Goal: Information Seeking & Learning: Learn about a topic

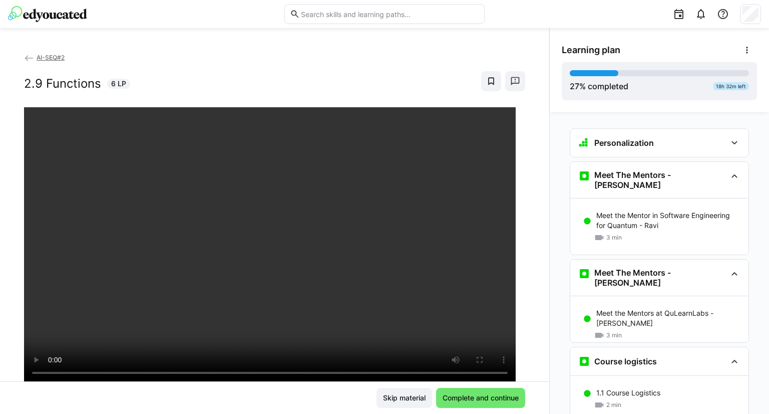
scroll to position [50, 0]
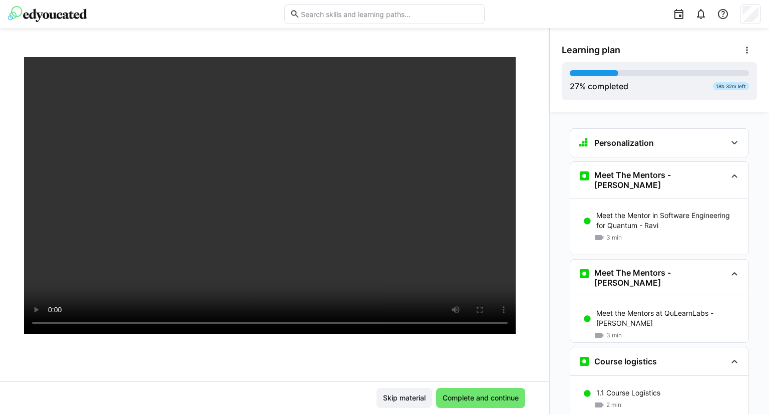
click at [497, 409] on div "Skip material Complete and continue" at bounding box center [275, 397] width 550 height 33
click at [497, 403] on span "Complete and continue" at bounding box center [480, 398] width 89 height 20
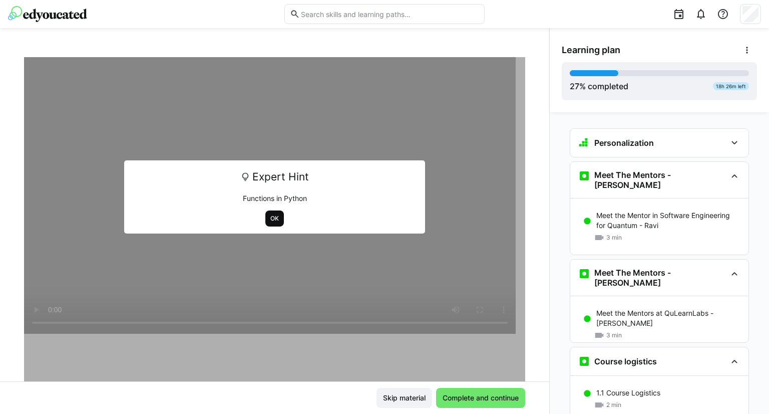
click at [270, 214] on span "OK" at bounding box center [275, 218] width 11 height 8
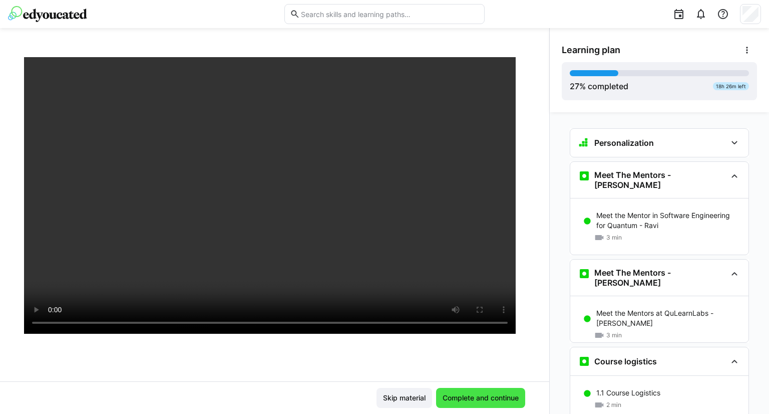
click at [490, 401] on span "Complete and continue" at bounding box center [480, 398] width 79 height 10
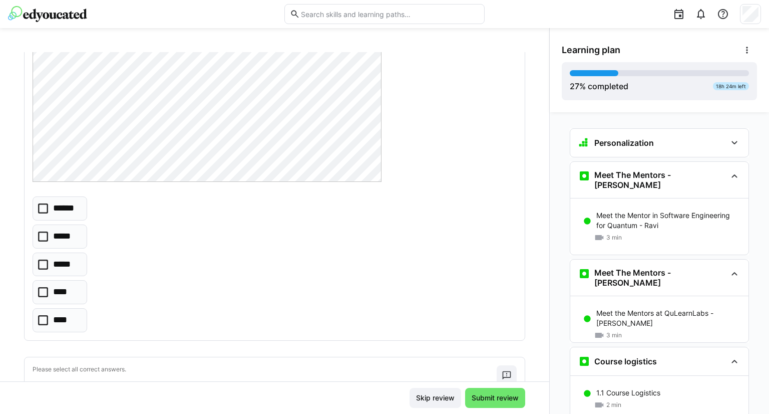
scroll to position [150, 0]
click at [43, 287] on icon at bounding box center [43, 292] width 10 height 10
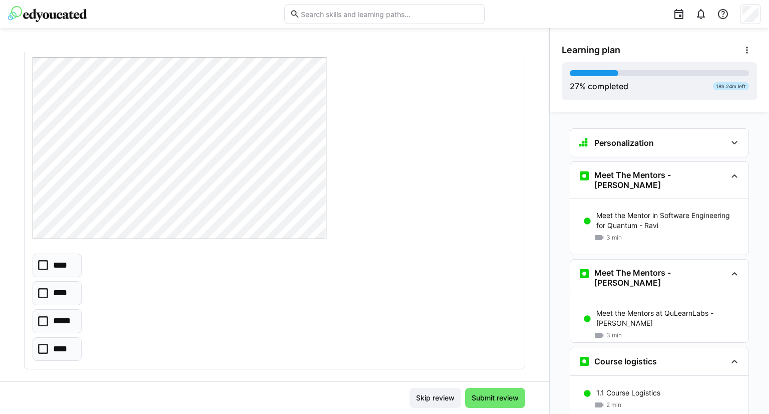
scroll to position [505, 0]
click at [60, 249] on p "****" at bounding box center [61, 255] width 17 height 13
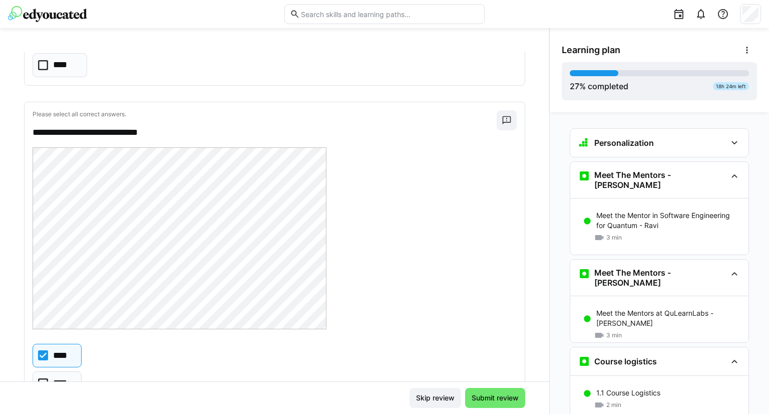
scroll to position [455, 0]
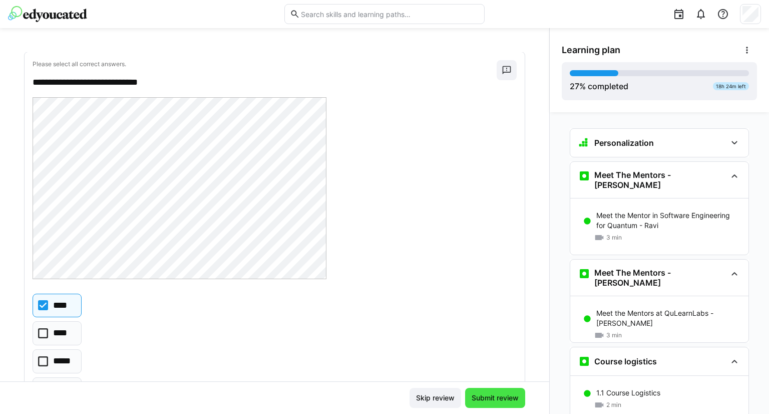
click at [493, 391] on span "Submit review" at bounding box center [495, 398] width 60 height 20
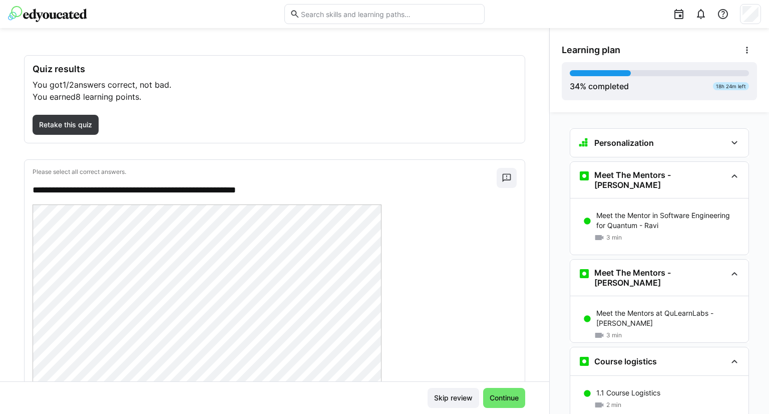
scroll to position [35, 0]
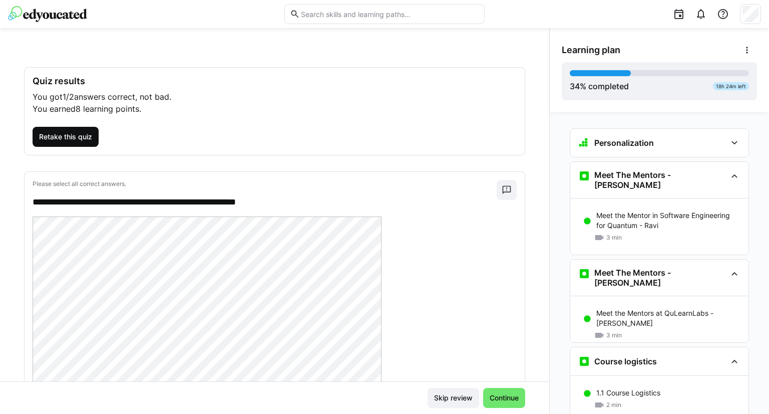
click at [67, 135] on span "Retake this quiz" at bounding box center [66, 137] width 56 height 10
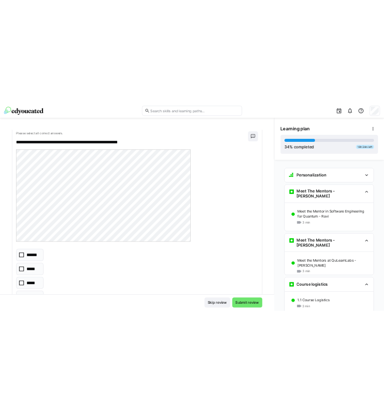
scroll to position [85, 0]
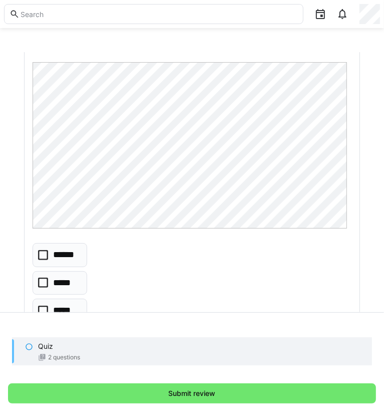
click at [44, 257] on icon at bounding box center [43, 255] width 10 height 10
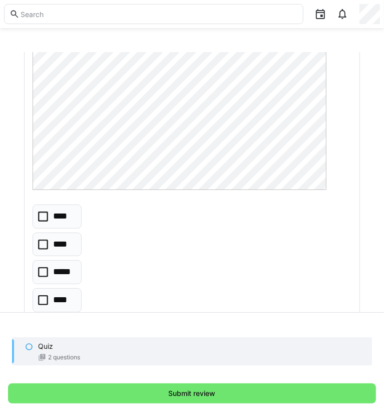
scroll to position [547, 0]
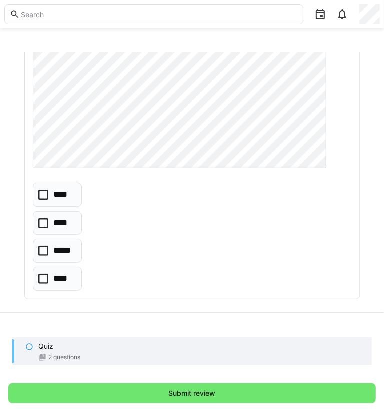
click at [47, 191] on icon at bounding box center [43, 195] width 10 height 10
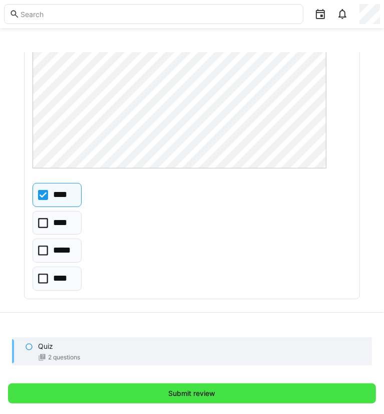
click at [146, 398] on span "Submit review" at bounding box center [192, 393] width 368 height 20
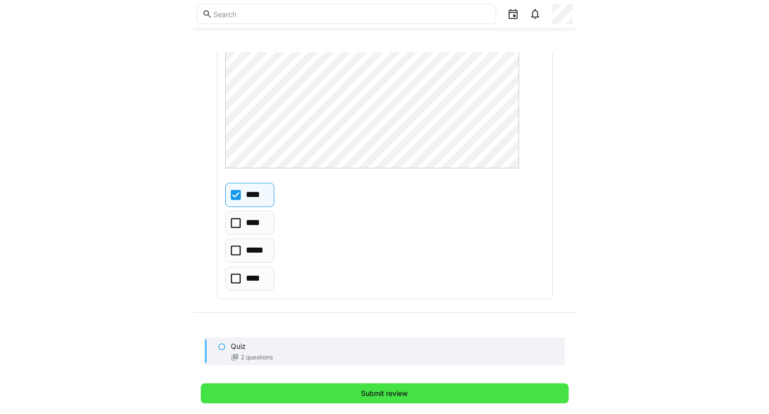
scroll to position [0, 0]
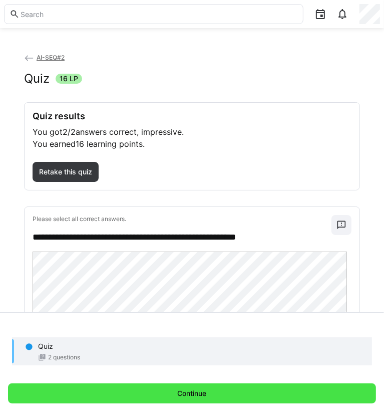
click at [193, 397] on span "Continue" at bounding box center [192, 393] width 32 height 10
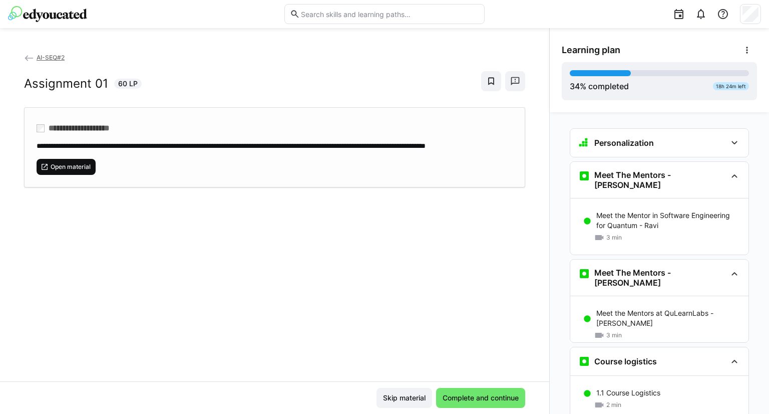
click at [79, 171] on span "Open material" at bounding box center [71, 167] width 42 height 8
